Goal: Task Accomplishment & Management: Manage account settings

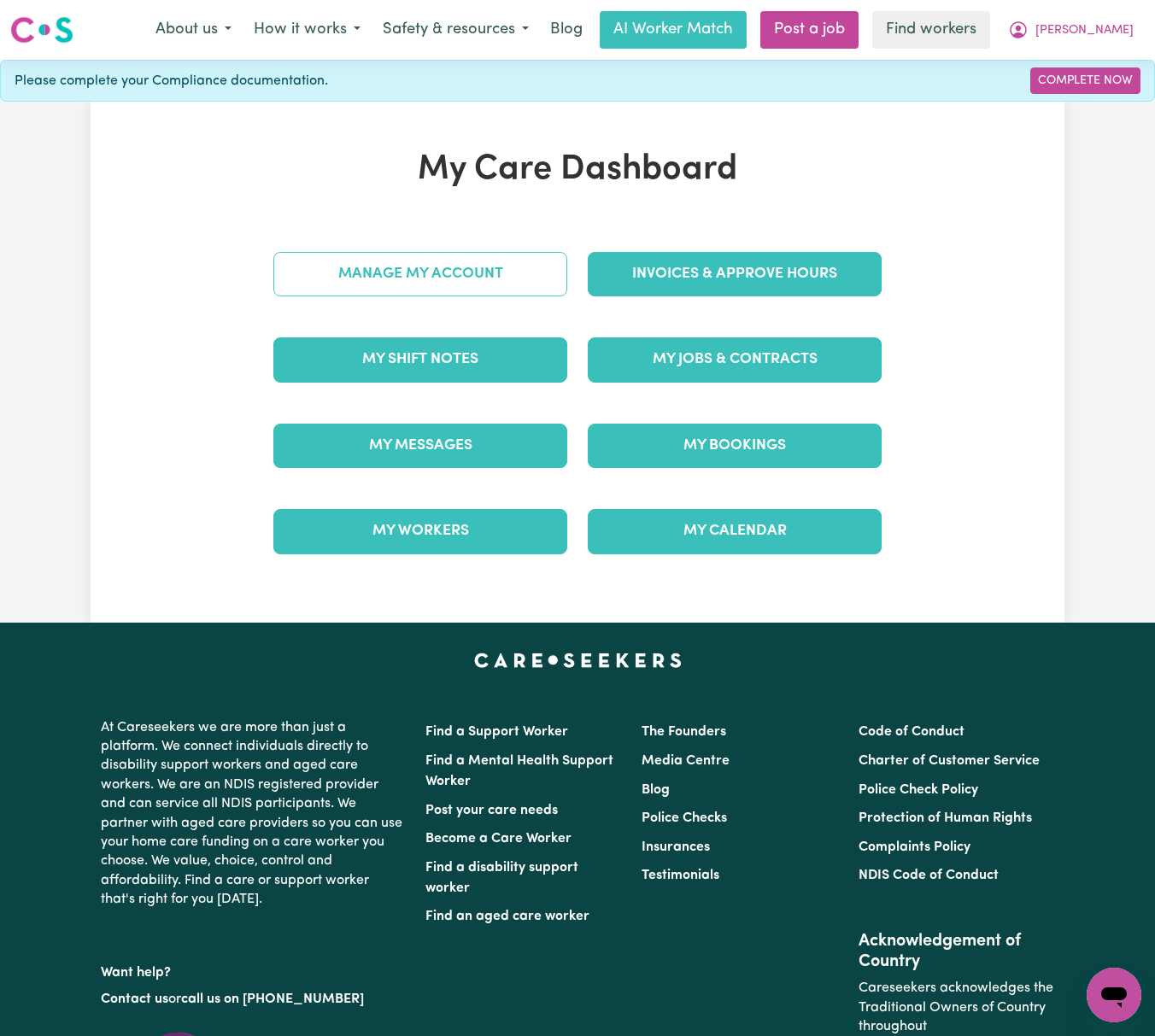
click at [547, 278] on link "Manage My Account" at bounding box center [421, 274] width 294 height 44
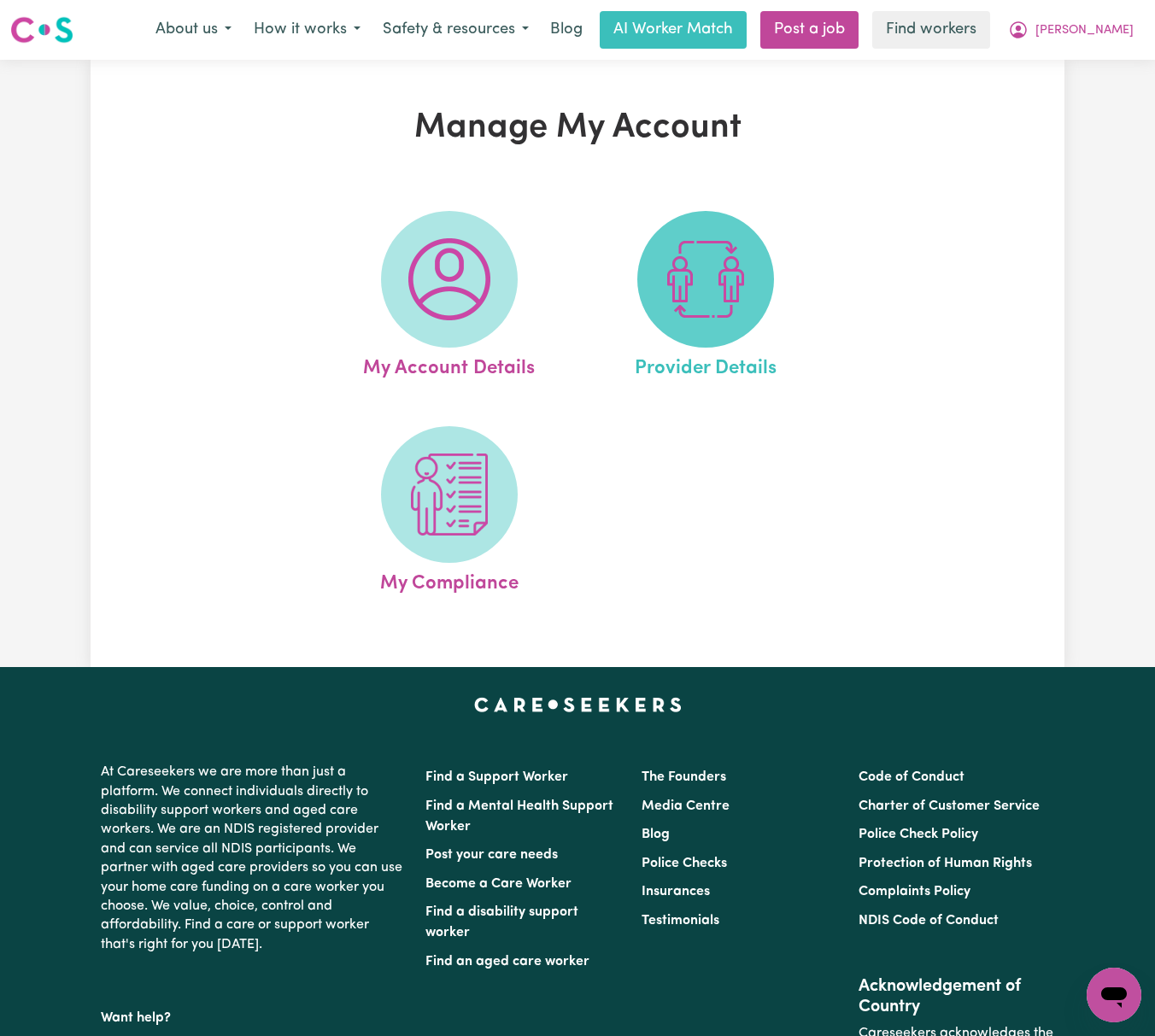
click at [745, 291] on img at bounding box center [705, 280] width 82 height 82
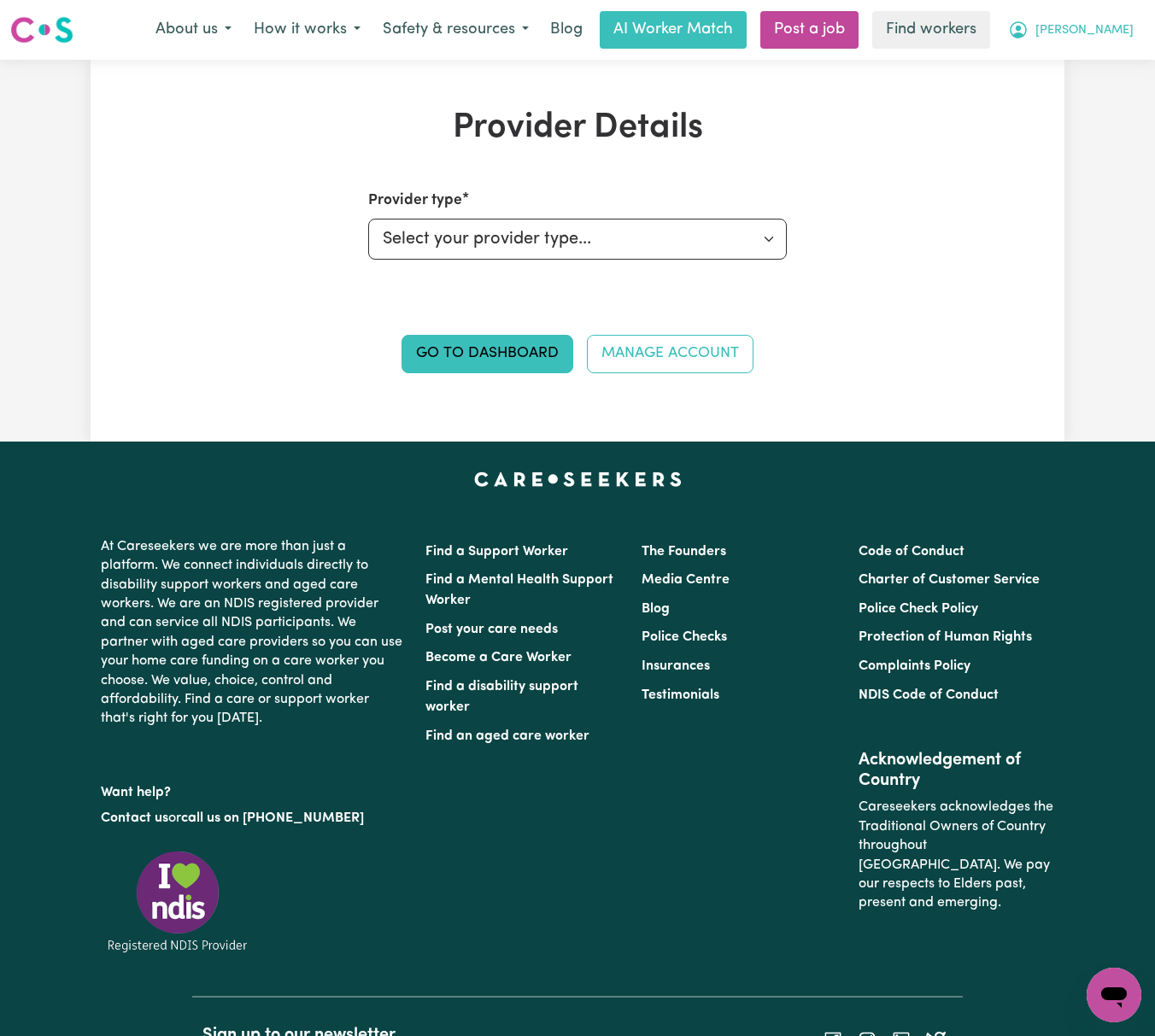
click at [1117, 31] on span "[PERSON_NAME]" at bounding box center [1084, 30] width 98 height 19
click at [1128, 59] on link "My Dashboard" at bounding box center [1076, 66] width 135 height 32
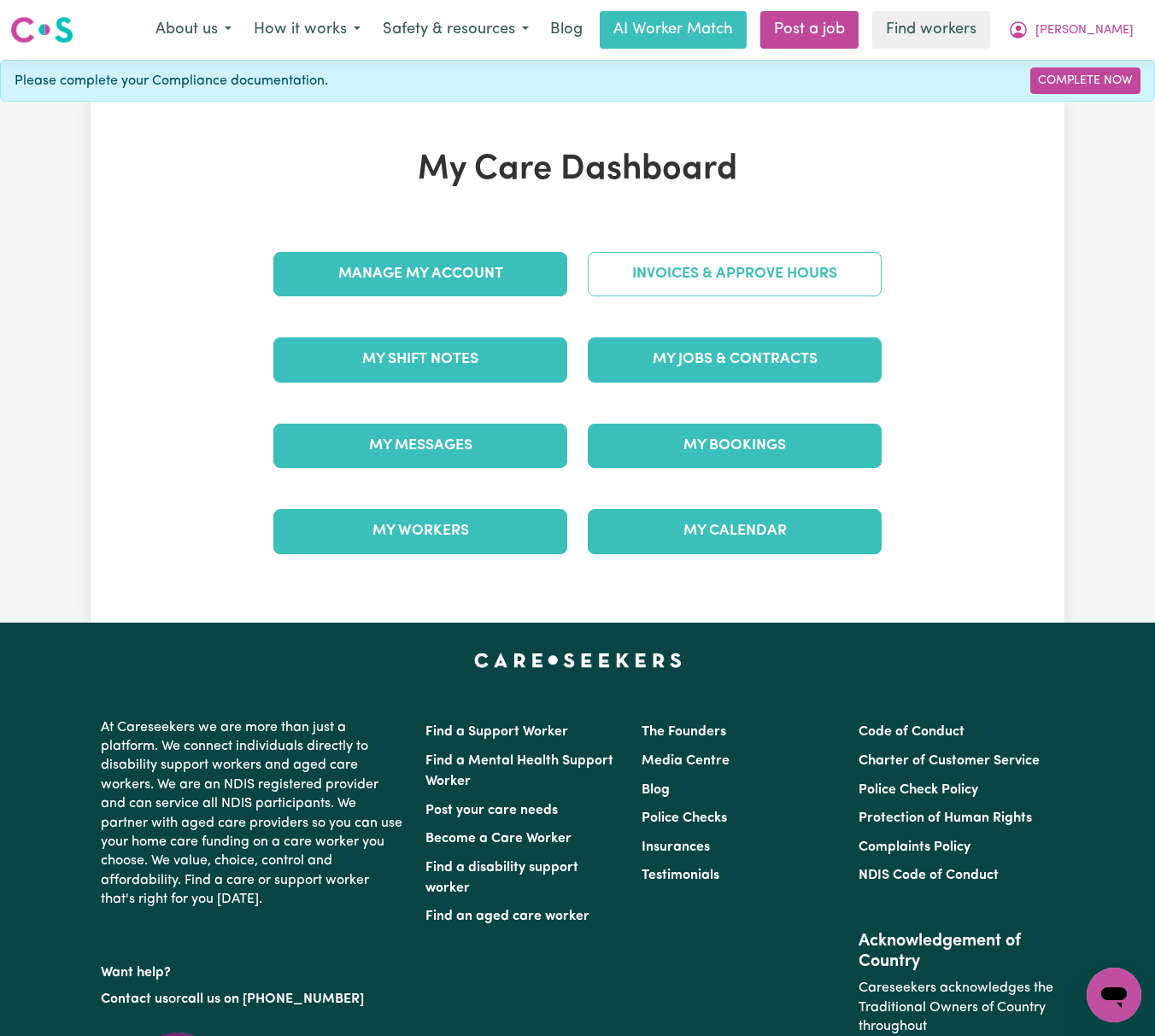
click at [849, 261] on link "Invoices & Approve Hours" at bounding box center [734, 274] width 294 height 44
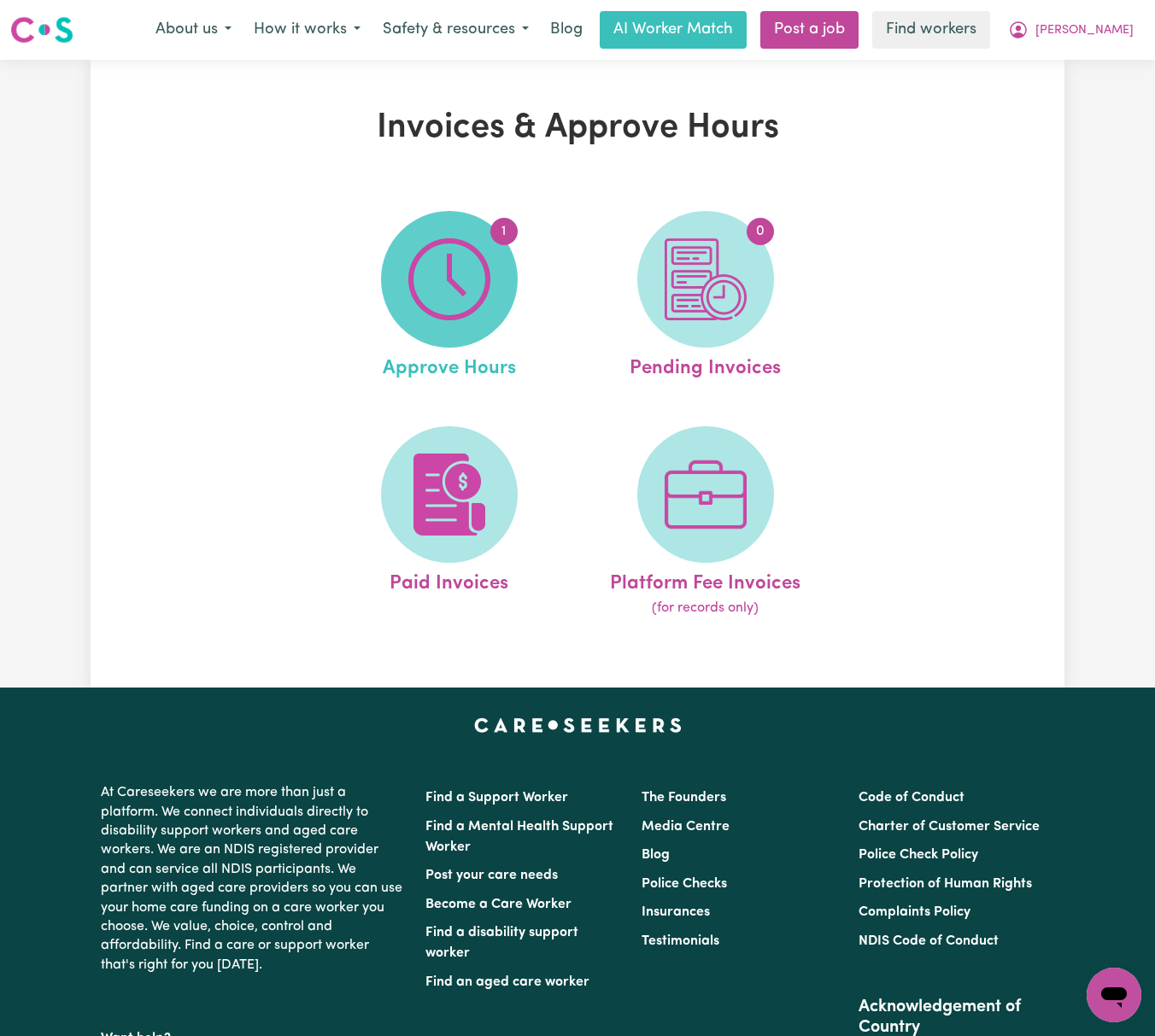
click at [459, 302] on img at bounding box center [450, 280] width 82 height 82
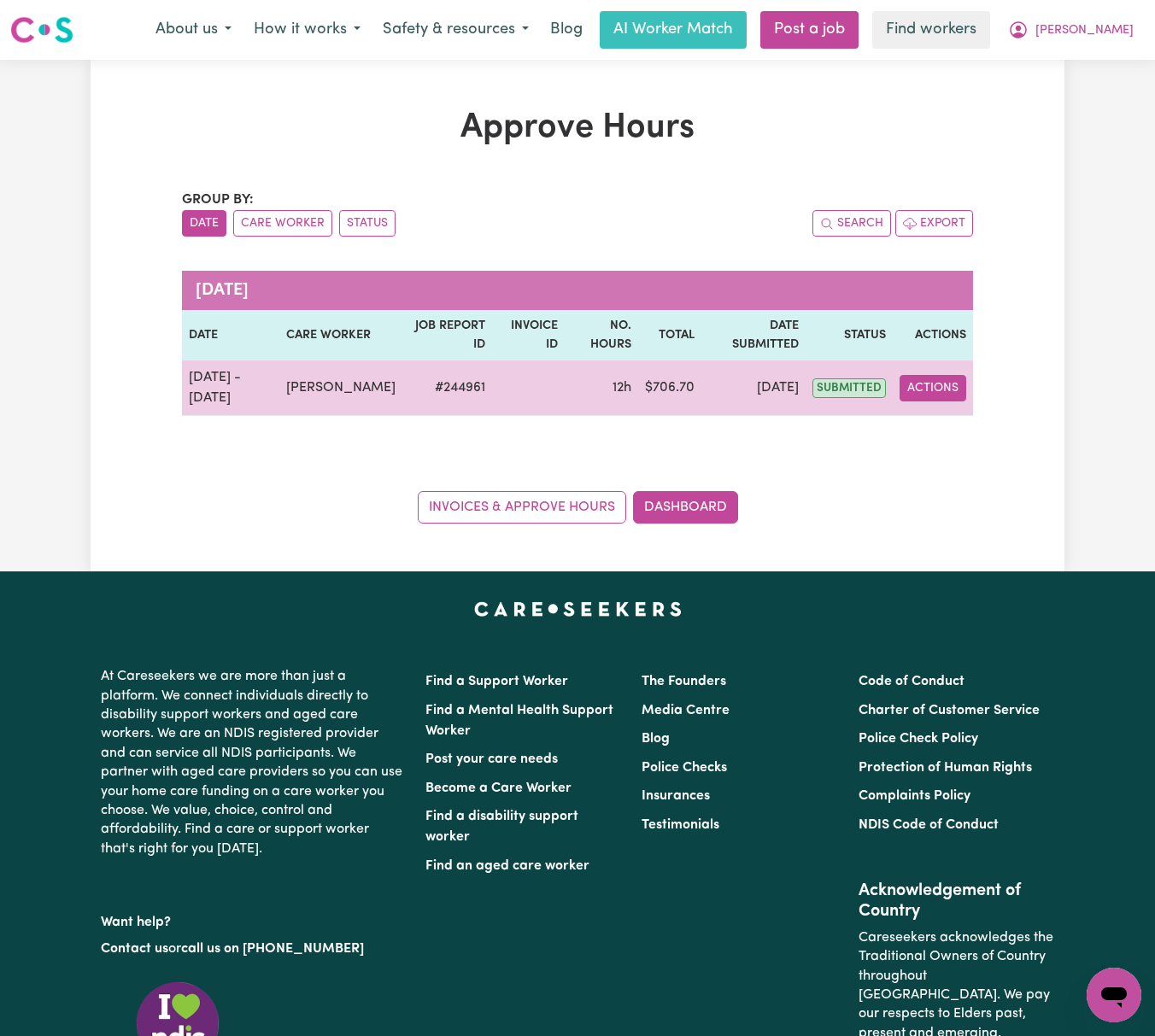
click at [955, 395] on button "Actions" at bounding box center [932, 388] width 67 height 27
click at [996, 422] on link "View Job Report" at bounding box center [973, 428] width 146 height 34
select select "pm"
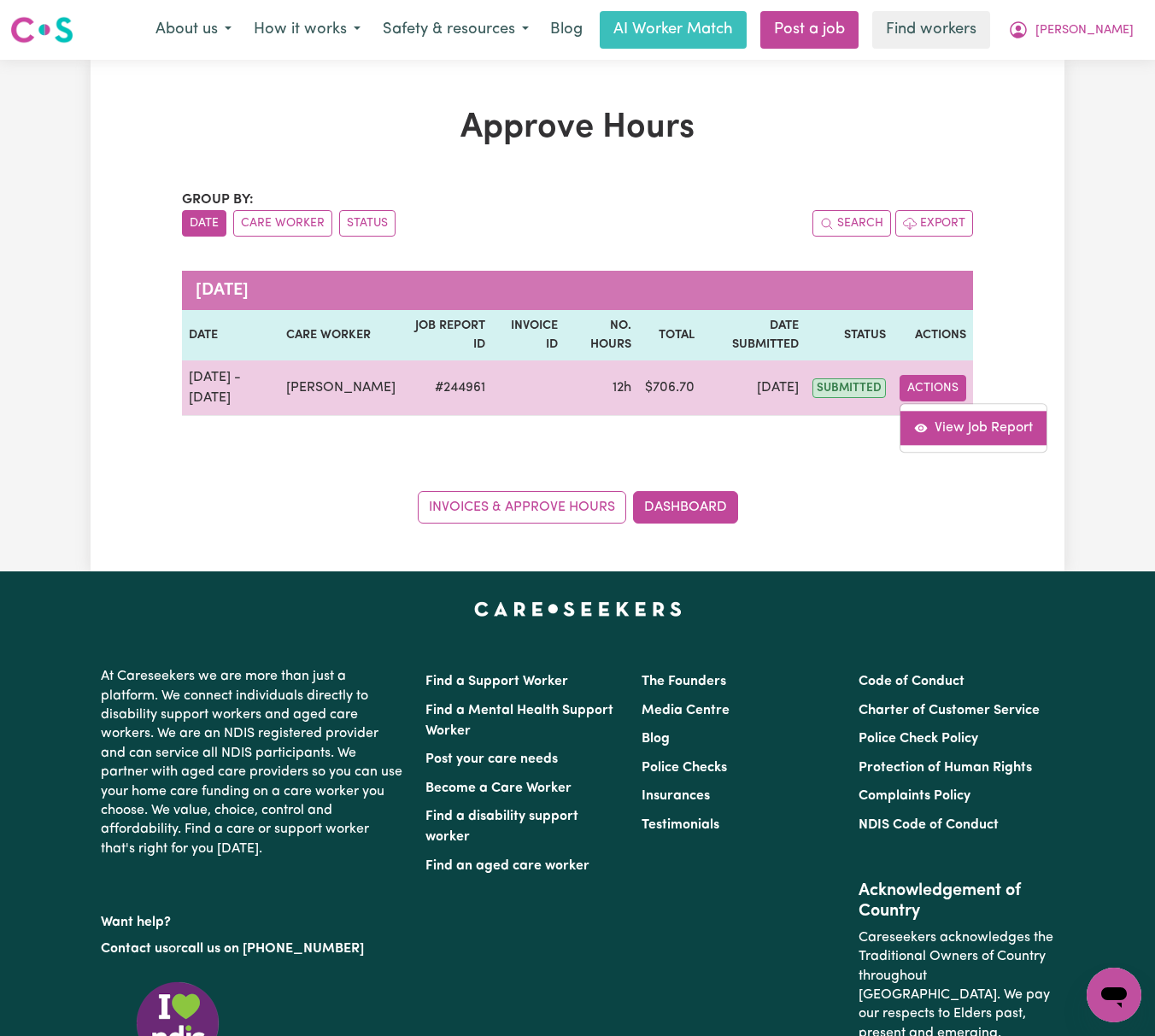
select select "pm"
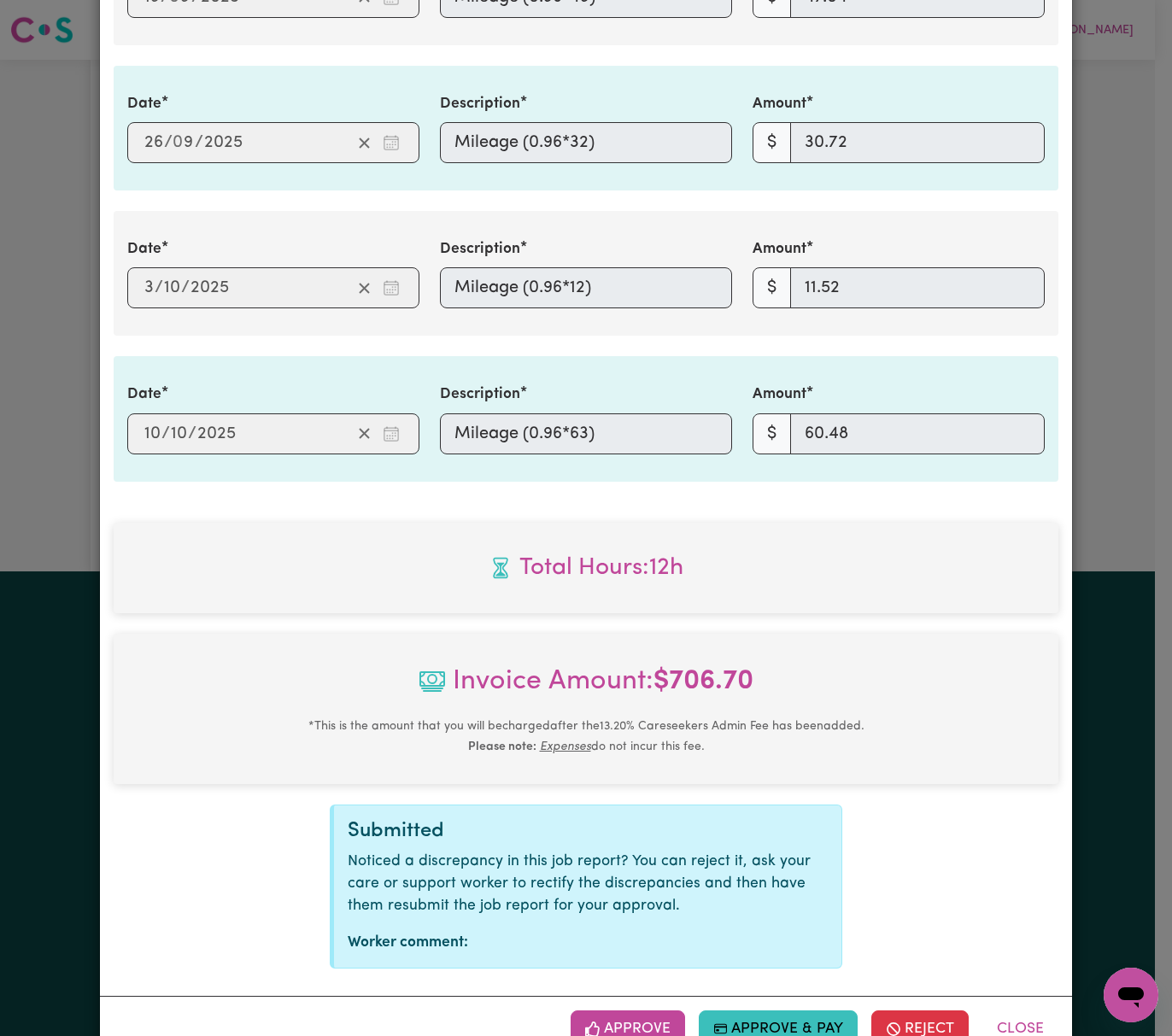
scroll to position [1478, 0]
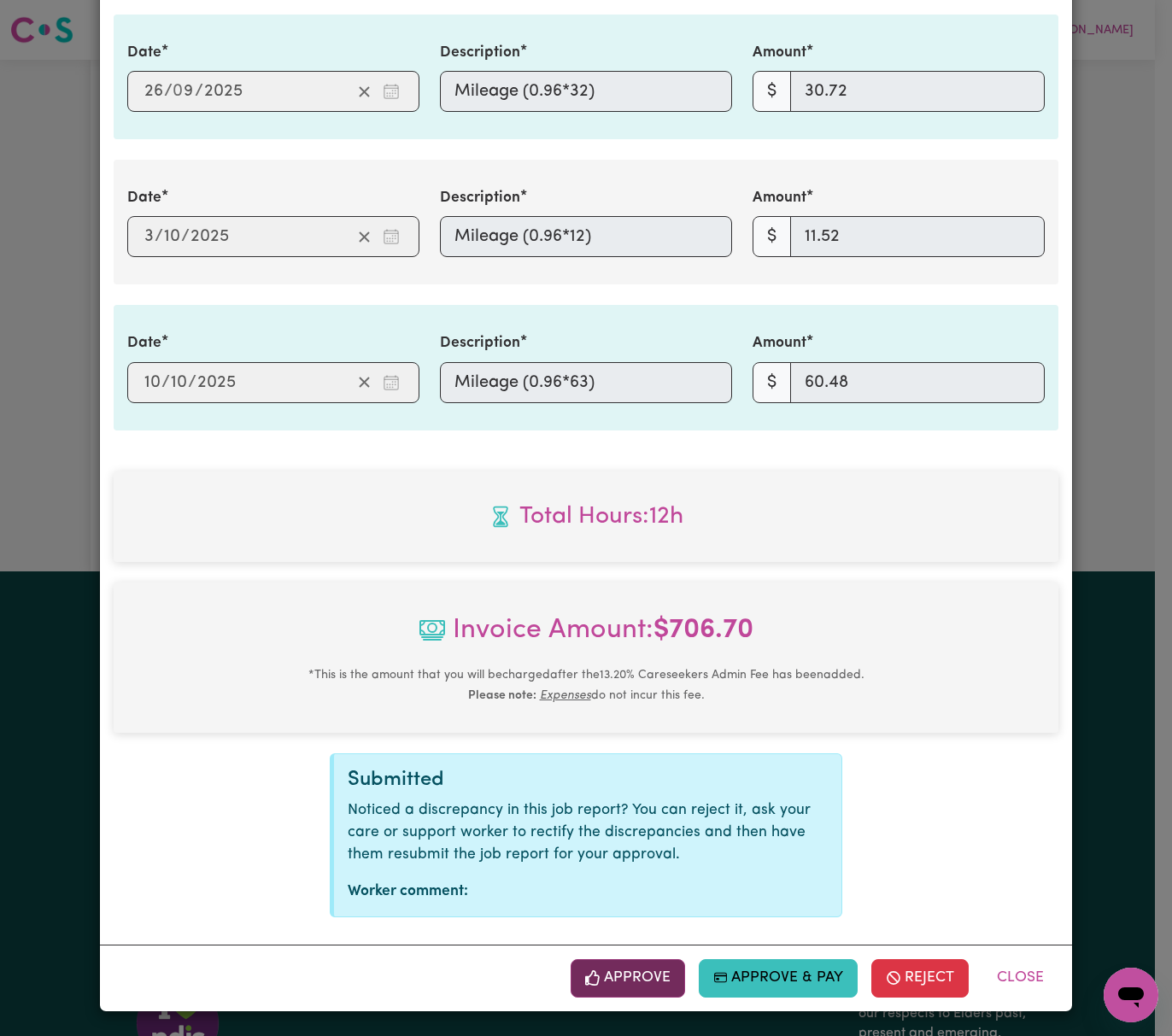
click at [632, 975] on button "Approve" at bounding box center [627, 978] width 115 height 38
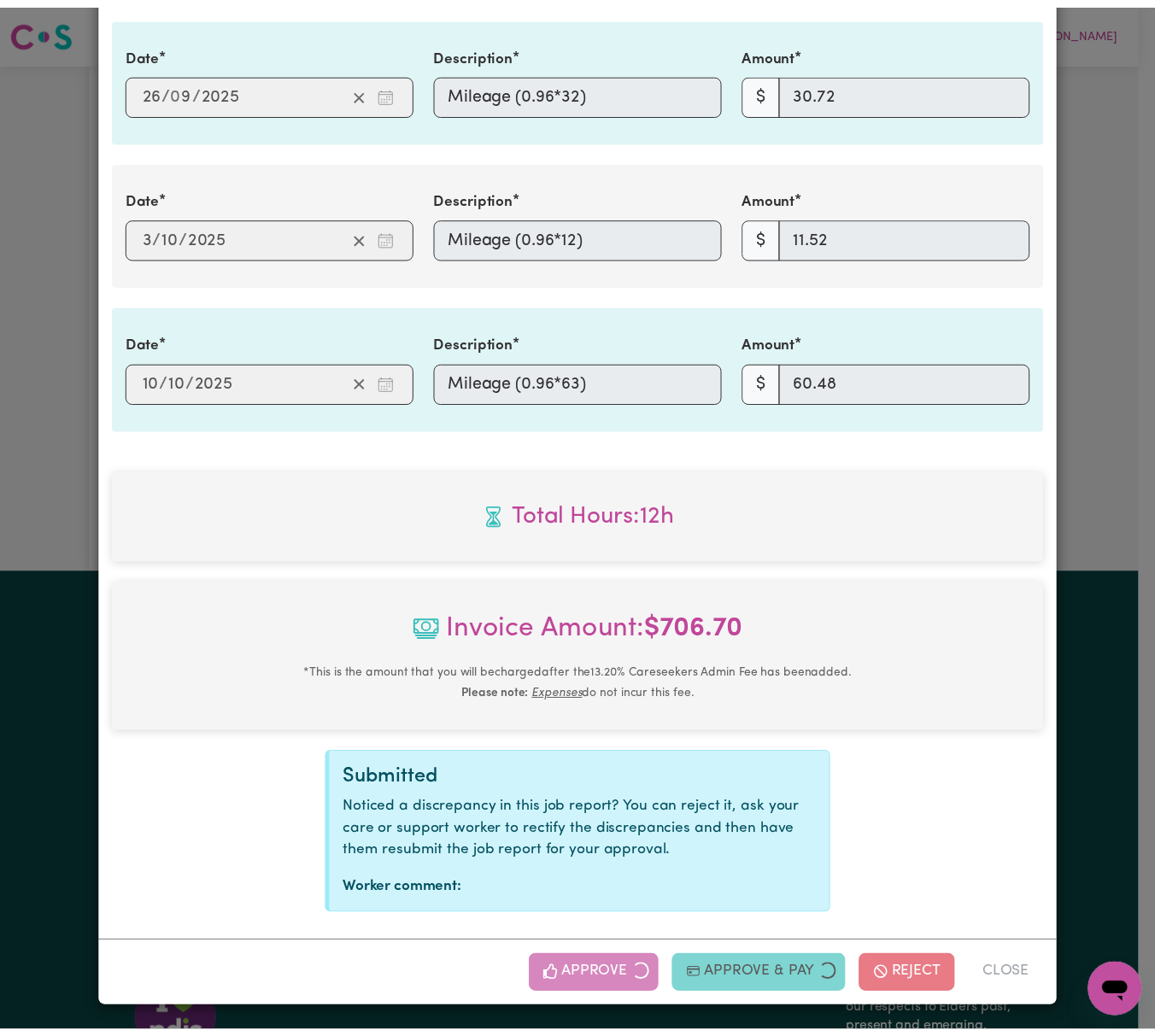
scroll to position [1203, 0]
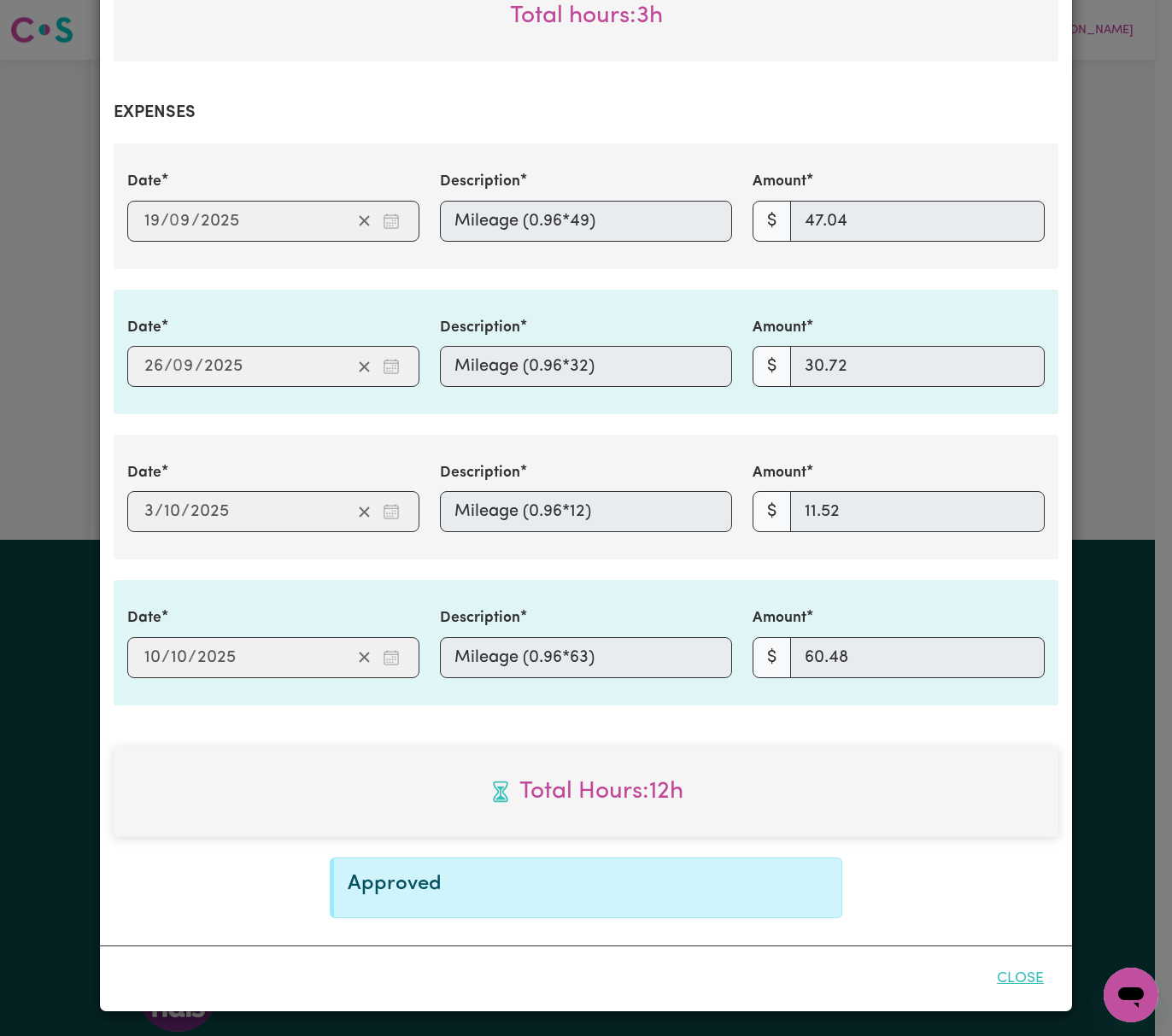
drag, startPoint x: 1032, startPoint y: 985, endPoint x: 1030, endPoint y: 972, distance: 13.2
click at [1030, 972] on button "Close" at bounding box center [1020, 979] width 76 height 38
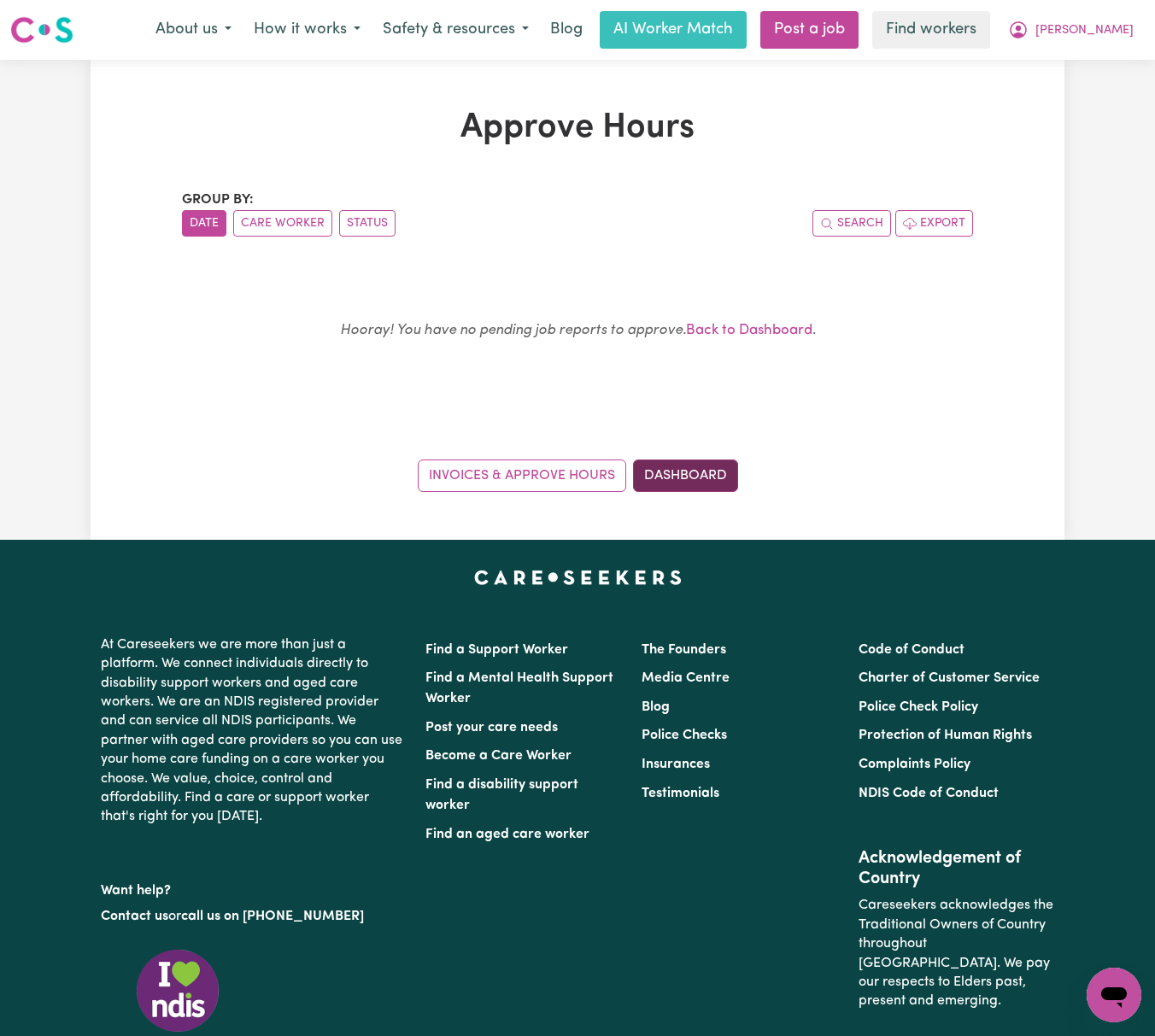
click at [715, 482] on link "Dashboard" at bounding box center [685, 476] width 105 height 32
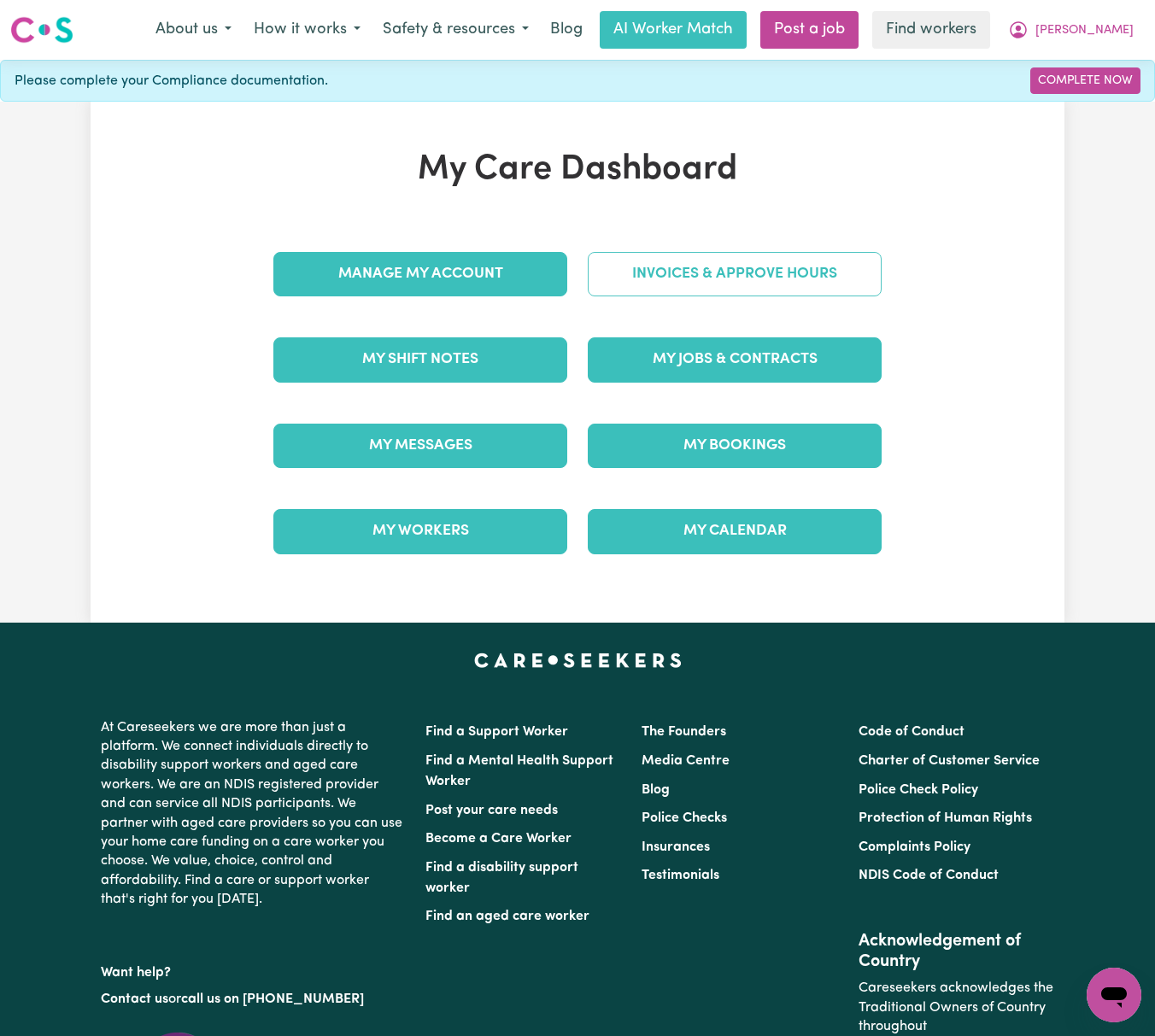
click at [790, 277] on link "Invoices & Approve Hours" at bounding box center [734, 274] width 294 height 44
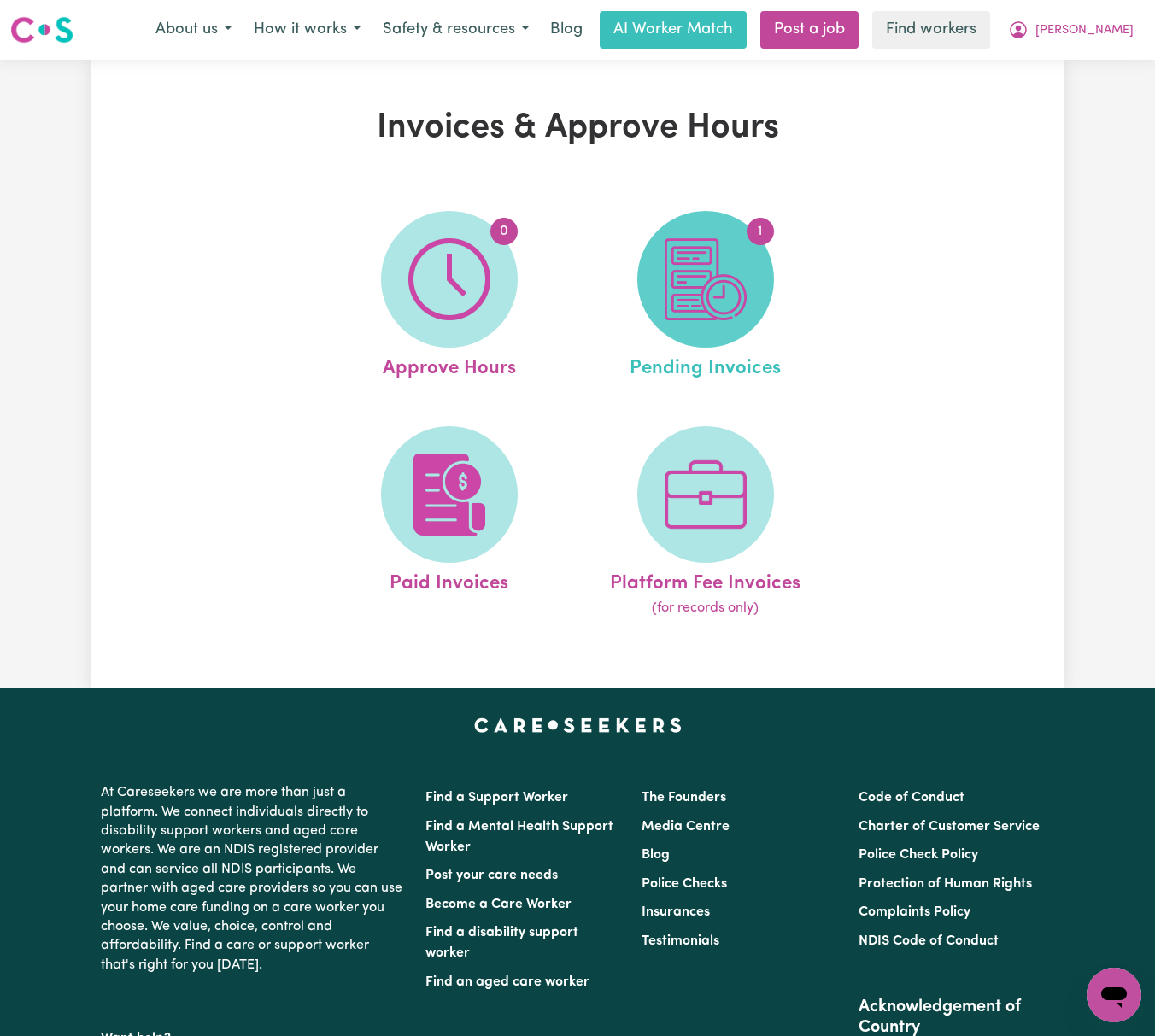
click at [735, 301] on img at bounding box center [705, 280] width 82 height 82
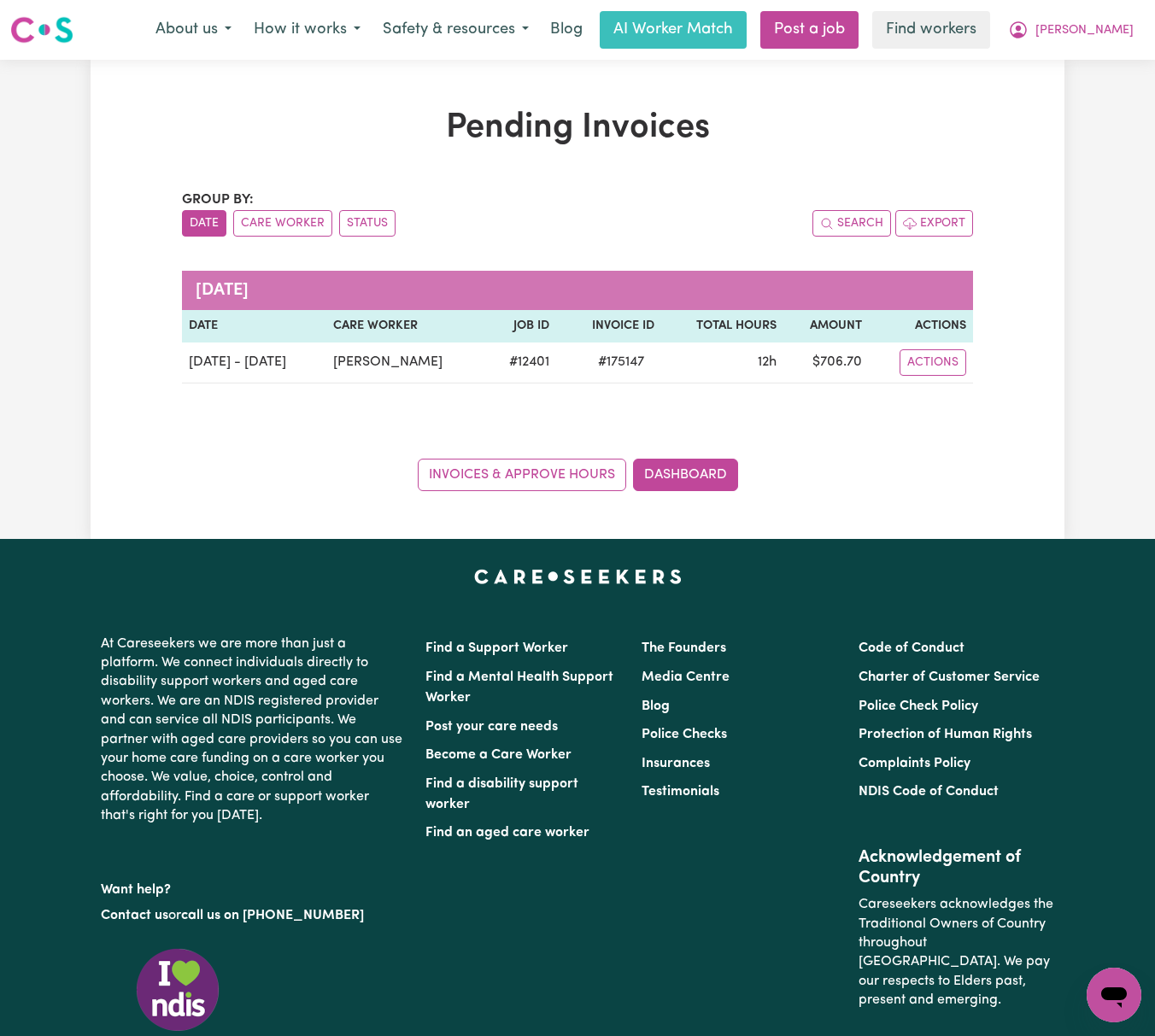
drag, startPoint x: 773, startPoint y: 258, endPoint x: 797, endPoint y: 270, distance: 26.8
click at [773, 258] on div "Group by: Date Care Worker Status Search Export [DATE] Date Care Worker Job ID …" at bounding box center [578, 341] width 791 height 302
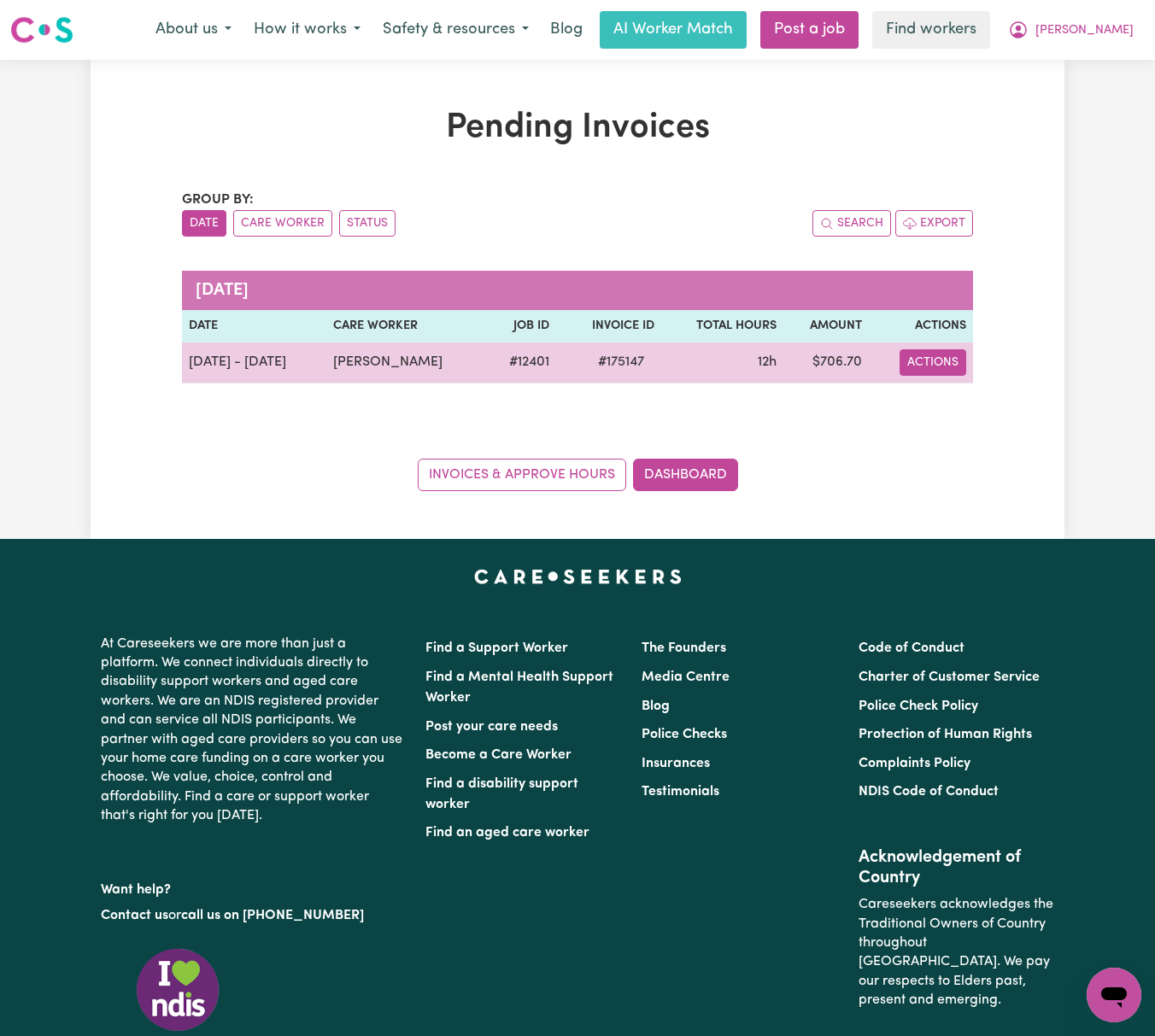
click at [945, 363] on button "Actions" at bounding box center [932, 363] width 67 height 27
click at [975, 401] on link "Download Invoice" at bounding box center [980, 403] width 156 height 34
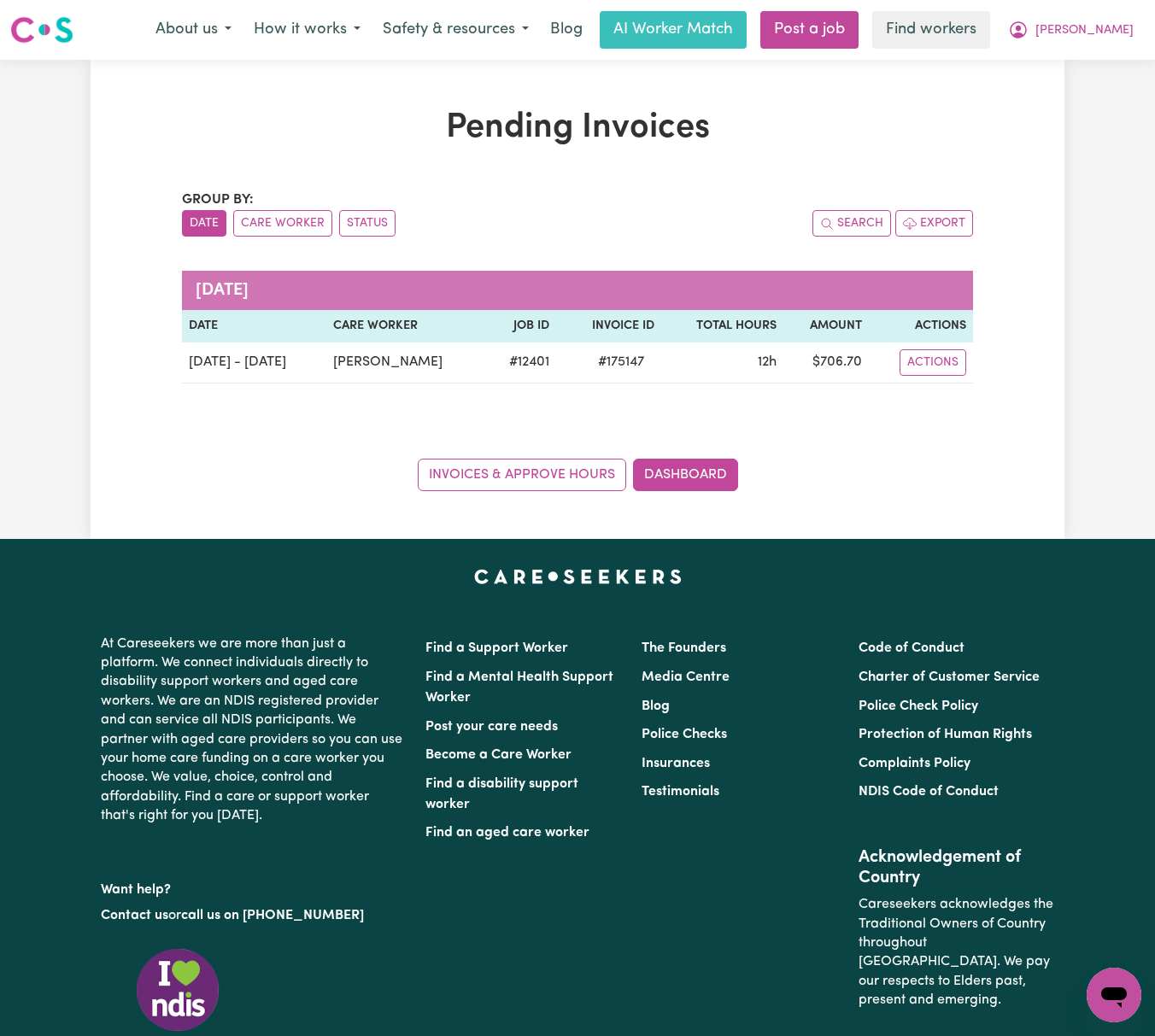
click at [589, 417] on div "Group by: Date Care Worker Status Search Export [DATE] Date Care Worker Job ID …" at bounding box center [578, 341] width 791 height 302
click at [596, 414] on div "Group by: Date Care Worker Status Search Export [DATE] Date Care Worker Job ID …" at bounding box center [578, 341] width 791 height 302
click at [1119, 27] on span "[PERSON_NAME]" at bounding box center [1084, 30] width 98 height 19
click at [1122, 67] on link "My Dashboard" at bounding box center [1076, 66] width 135 height 32
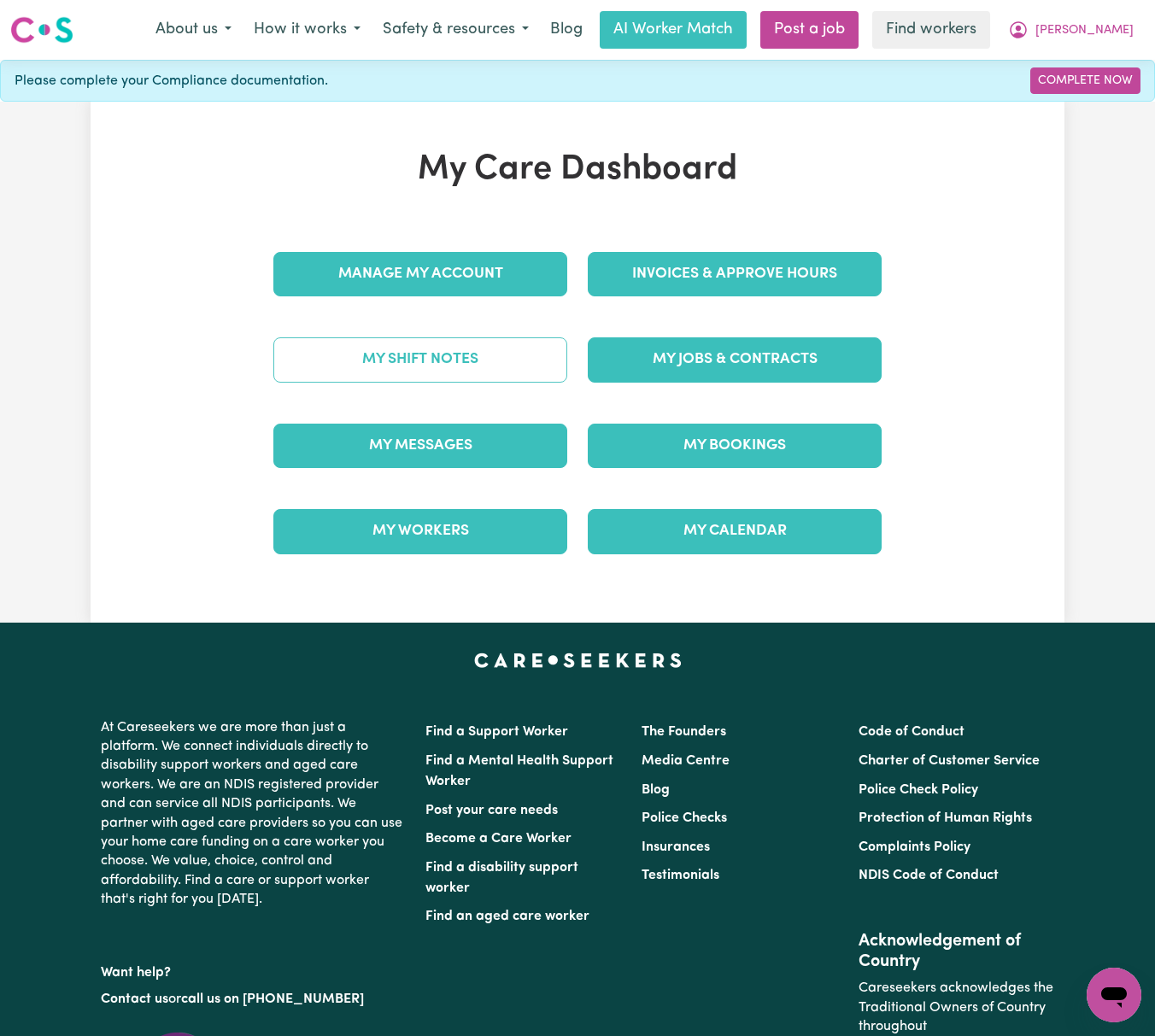
click at [405, 370] on link "My Shift Notes" at bounding box center [421, 360] width 294 height 44
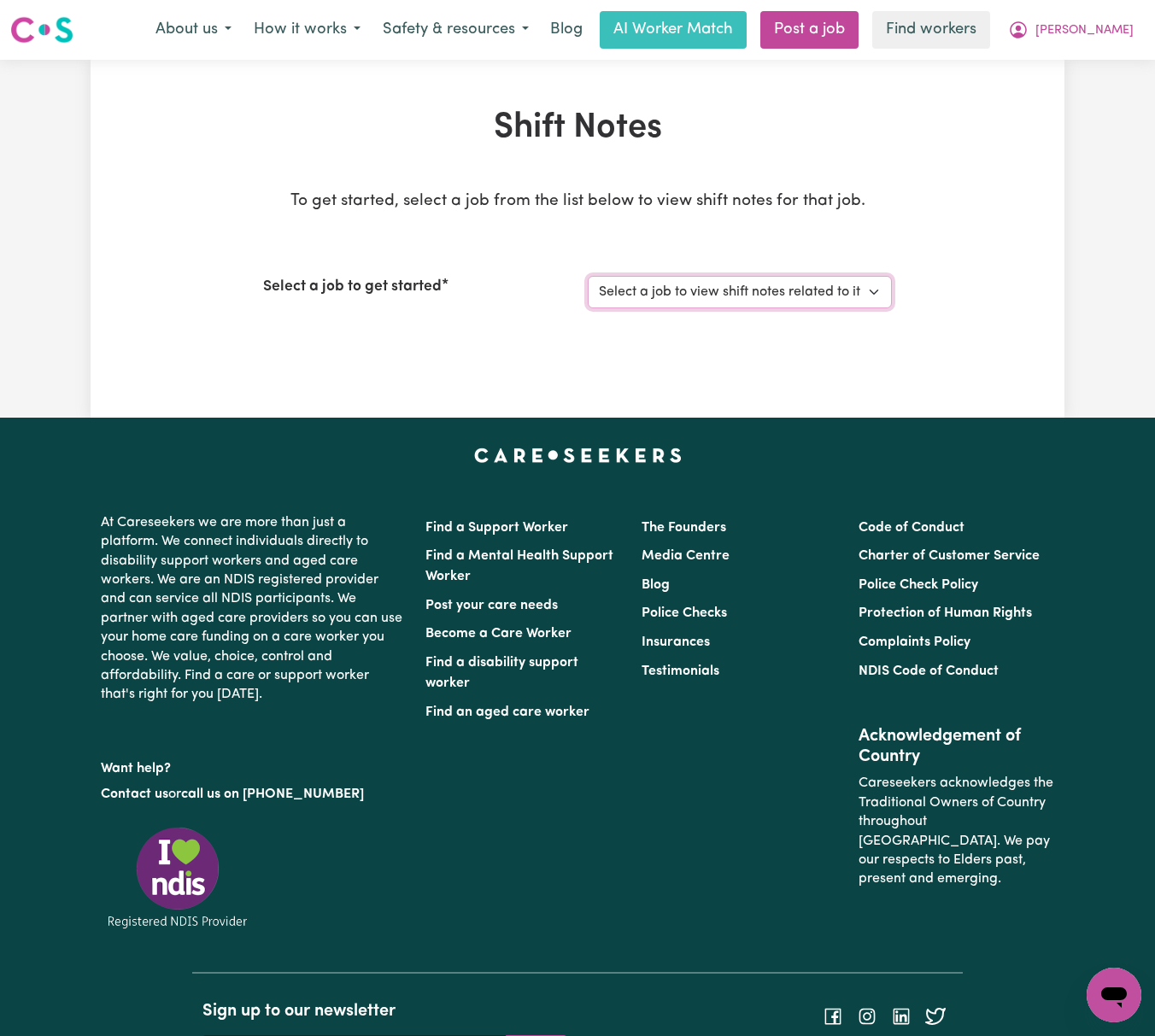
click at [758, 289] on select "Select a job to view shift notes related to it... [DEMOGRAPHIC_DATA] Support Wo…" at bounding box center [739, 292] width 304 height 32
select select "12401"
click at [587, 276] on select "Select a job to view shift notes related to it... [DEMOGRAPHIC_DATA] Support Wo…" at bounding box center [739, 292] width 304 height 32
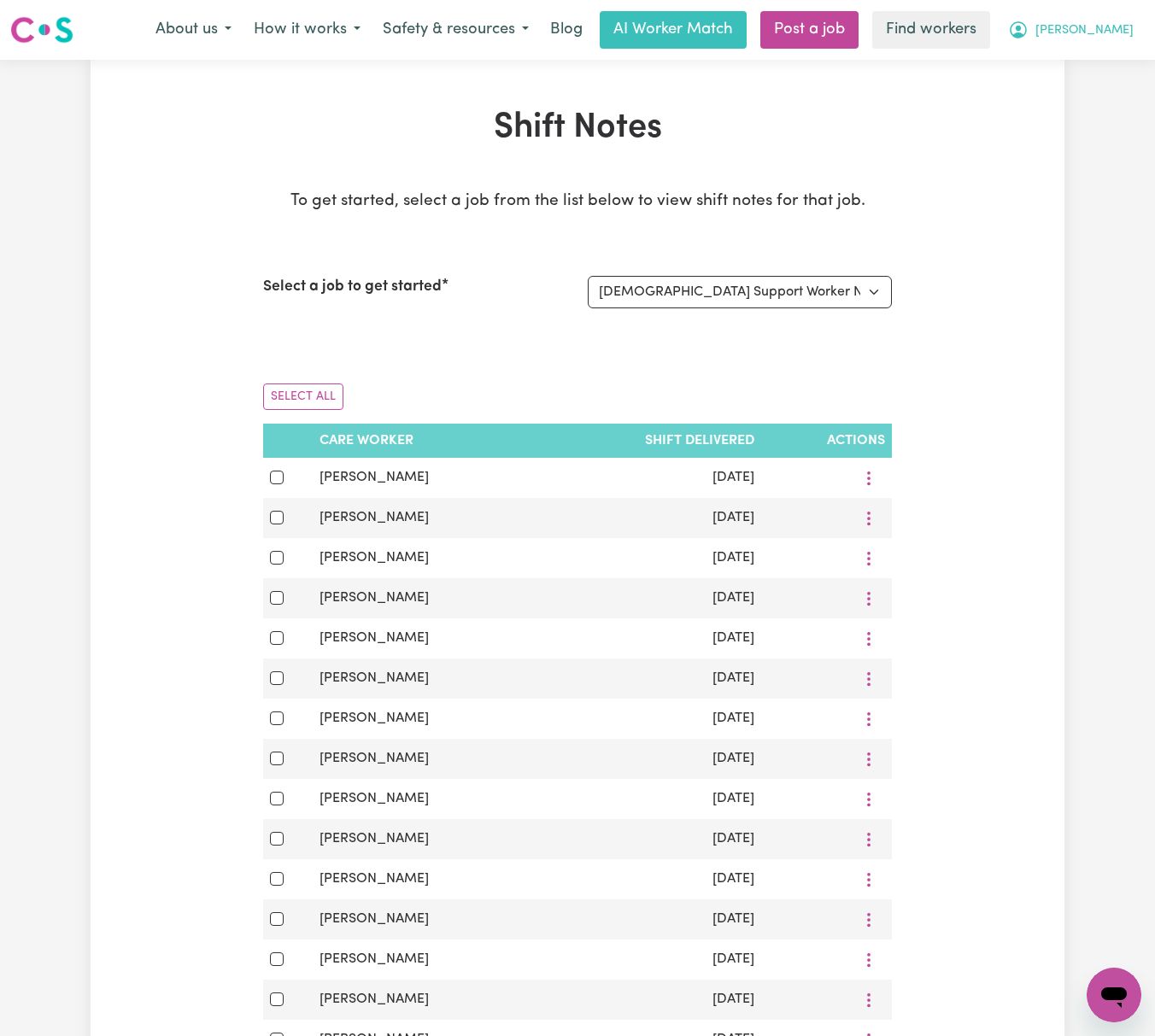
click at [1121, 18] on button "[PERSON_NAME]" at bounding box center [1071, 30] width 148 height 36
click at [1115, 86] on link "Logout" at bounding box center [1076, 98] width 135 height 32
